Goal: Check status

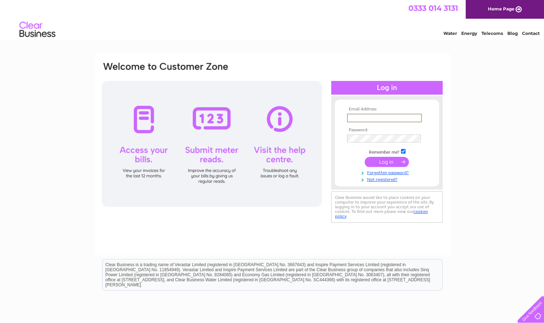
click at [361, 116] on input "text" at bounding box center [384, 118] width 75 height 9
click at [509, 91] on div "Email Address: Password:" at bounding box center [272, 216] width 544 height 325
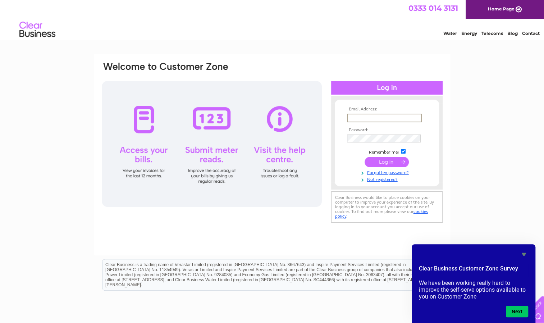
click at [387, 118] on input "text" at bounding box center [384, 118] width 75 height 9
paste input "accountspayable@theadvantagroup.co.uk"
type input "accountspayable@theadvantagroup.co.uk"
click at [508, 36] on div "Email Address: accountspayable@theadvantagroup.co.uk Password: Forgotten passwo…" at bounding box center [513, 32] width 10 height 7
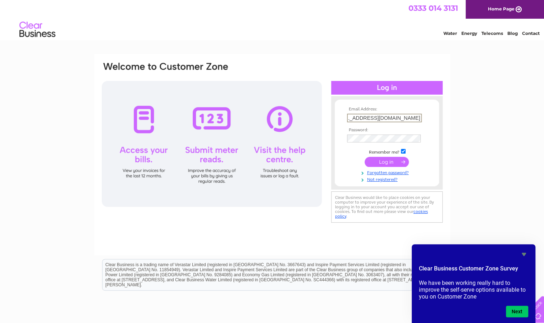
scroll to position [0, 0]
click at [403, 151] on input "checkbox" at bounding box center [403, 150] width 5 height 5
checkbox input "false"
click at [397, 160] on input "submit" at bounding box center [387, 161] width 44 height 10
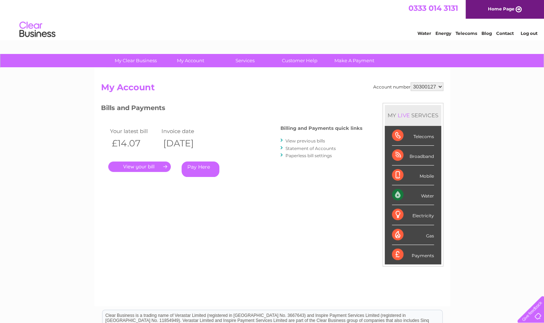
click at [301, 148] on link "Statement of Accounts" at bounding box center [311, 148] width 50 height 5
